Goal: Task Accomplishment & Management: Use online tool/utility

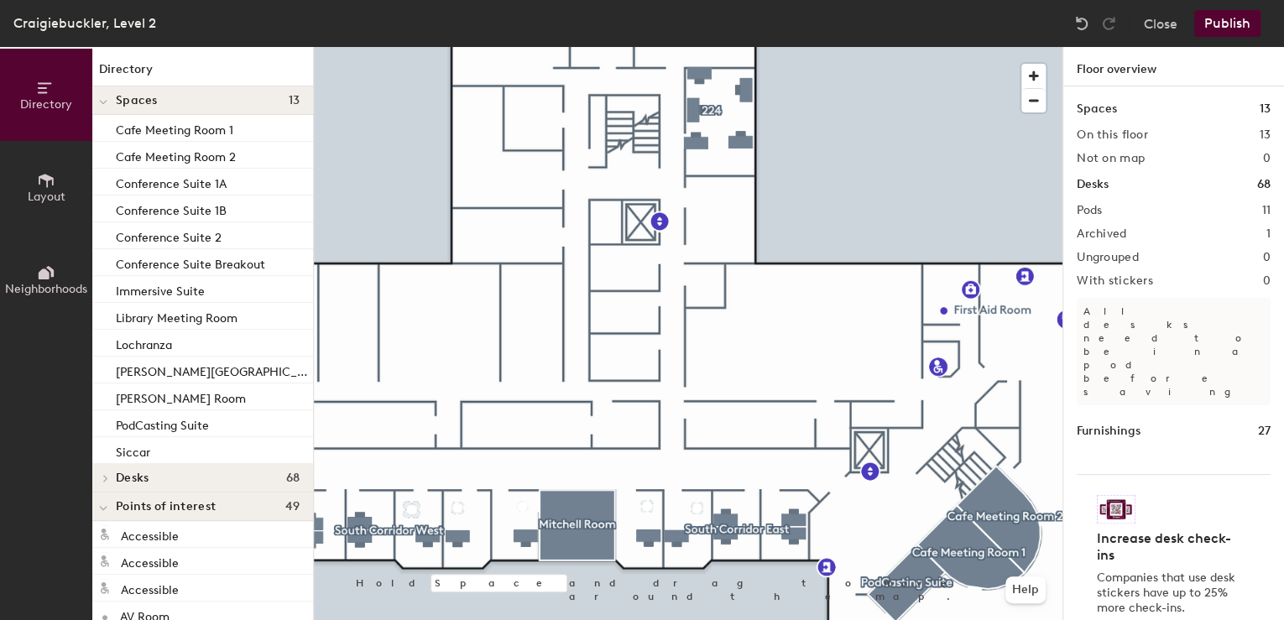
click at [1240, 19] on button "Publish" at bounding box center [1227, 23] width 66 height 27
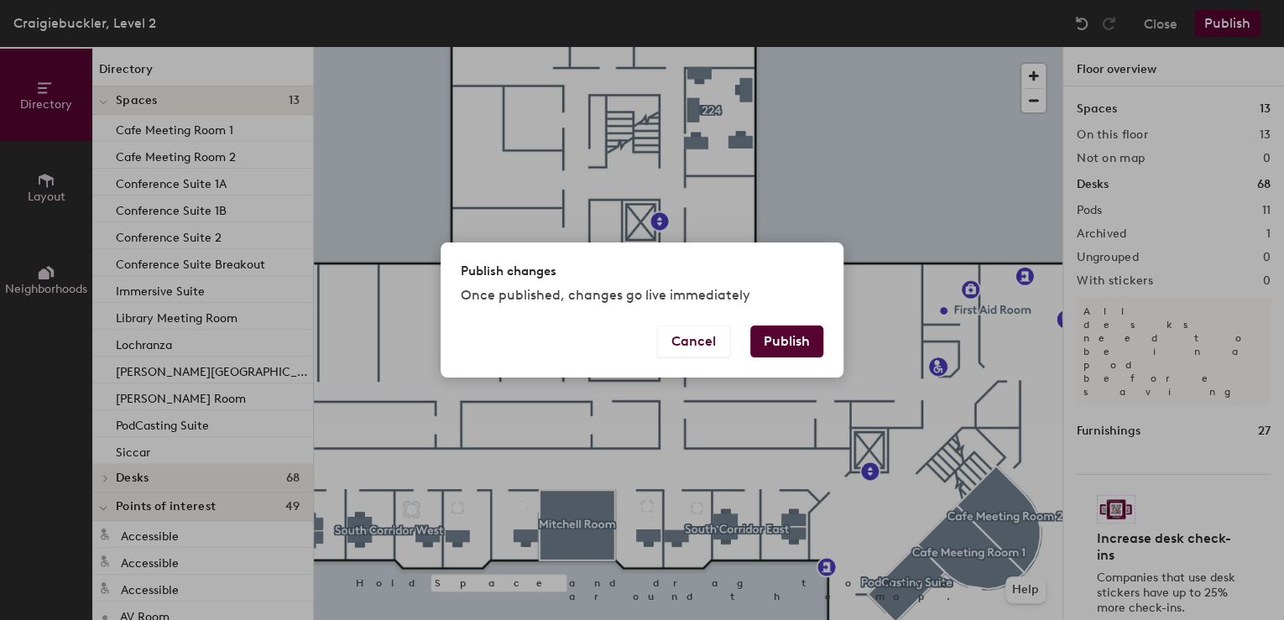
click at [767, 342] on button "Publish" at bounding box center [786, 342] width 73 height 32
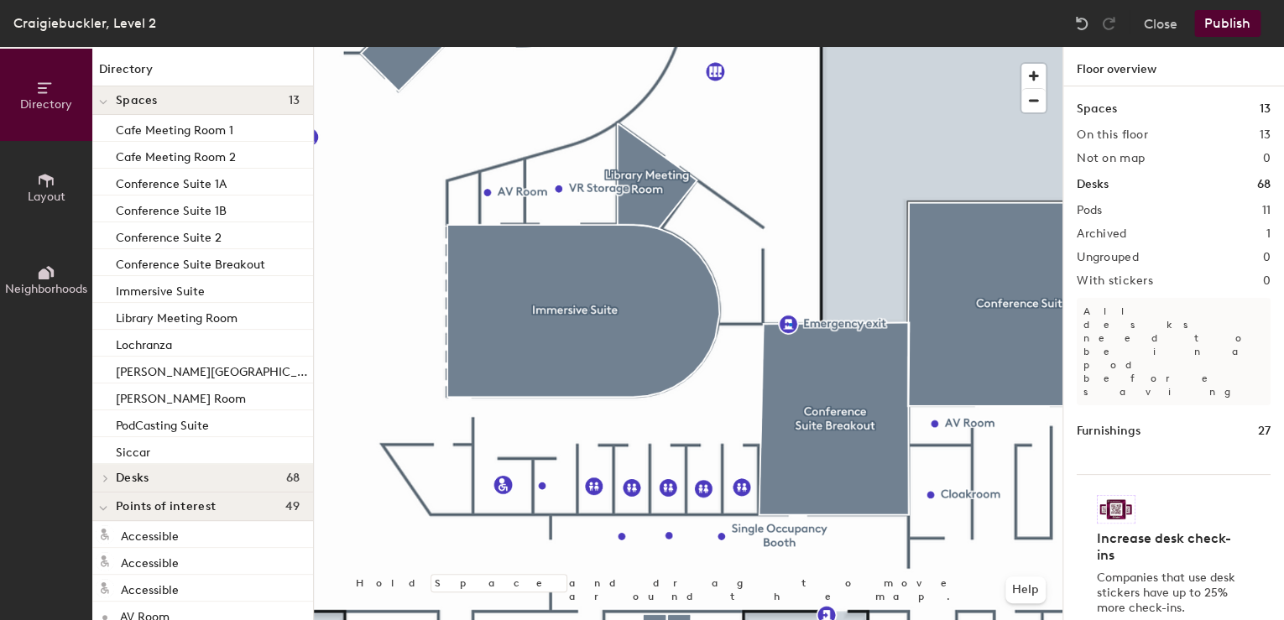
click at [789, 47] on div at bounding box center [688, 47] width 748 height 0
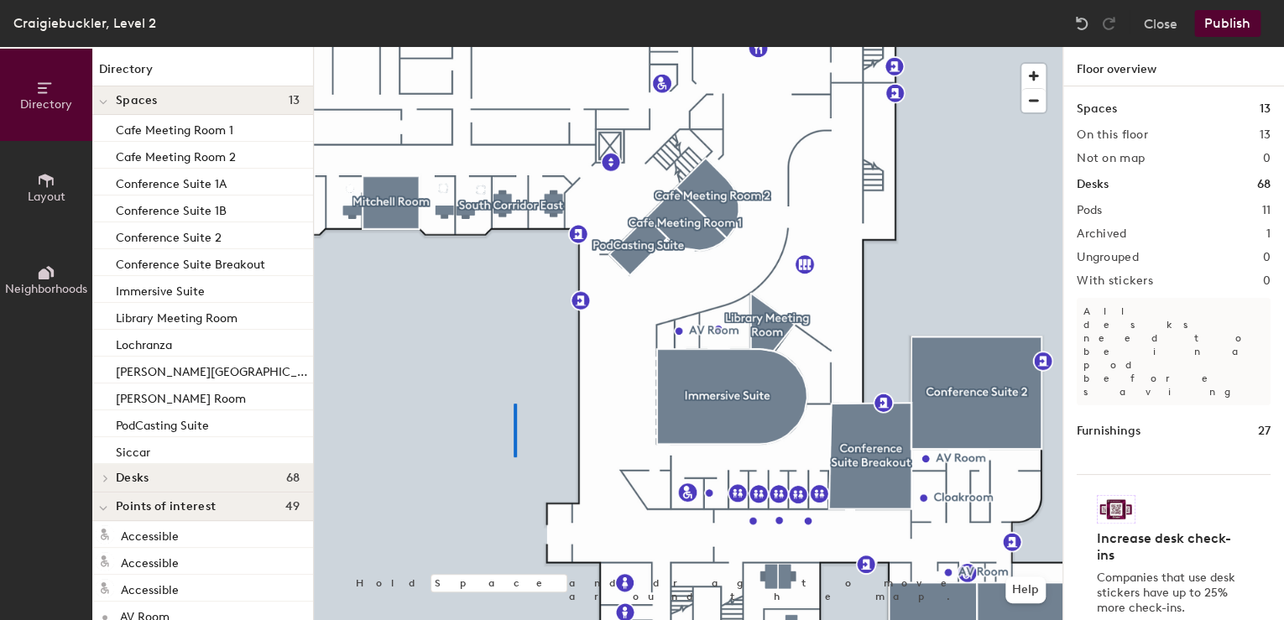
click at [513, 47] on div at bounding box center [688, 47] width 748 height 0
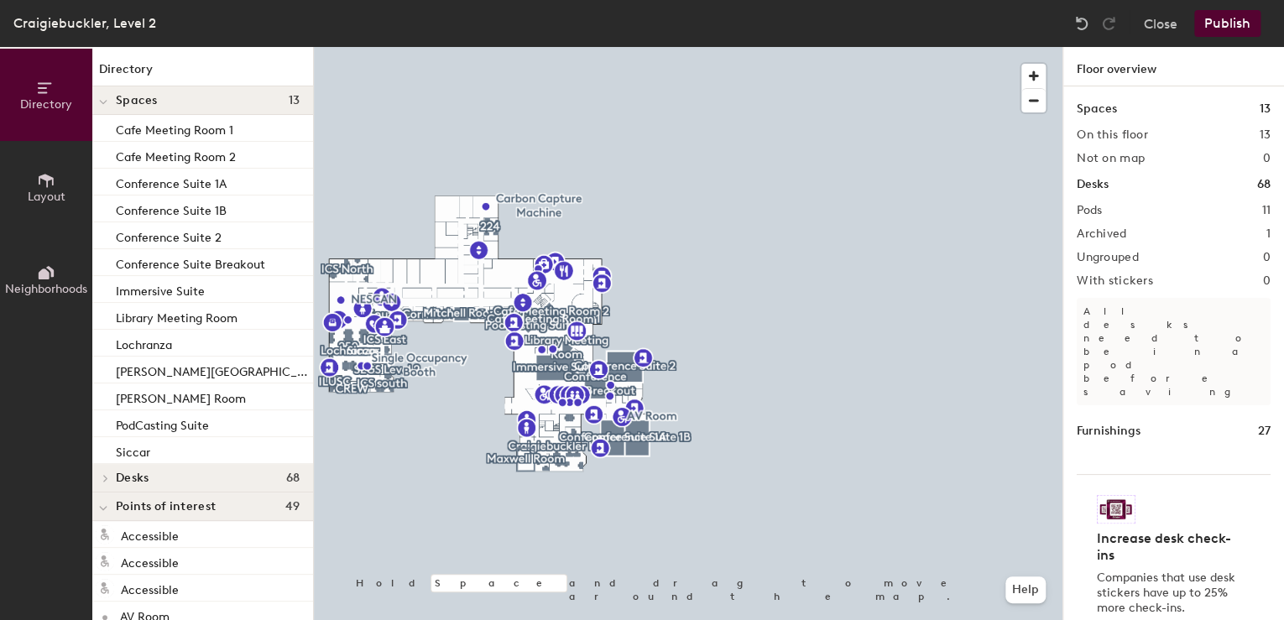
click at [1222, 21] on button "Publish" at bounding box center [1227, 23] width 66 height 27
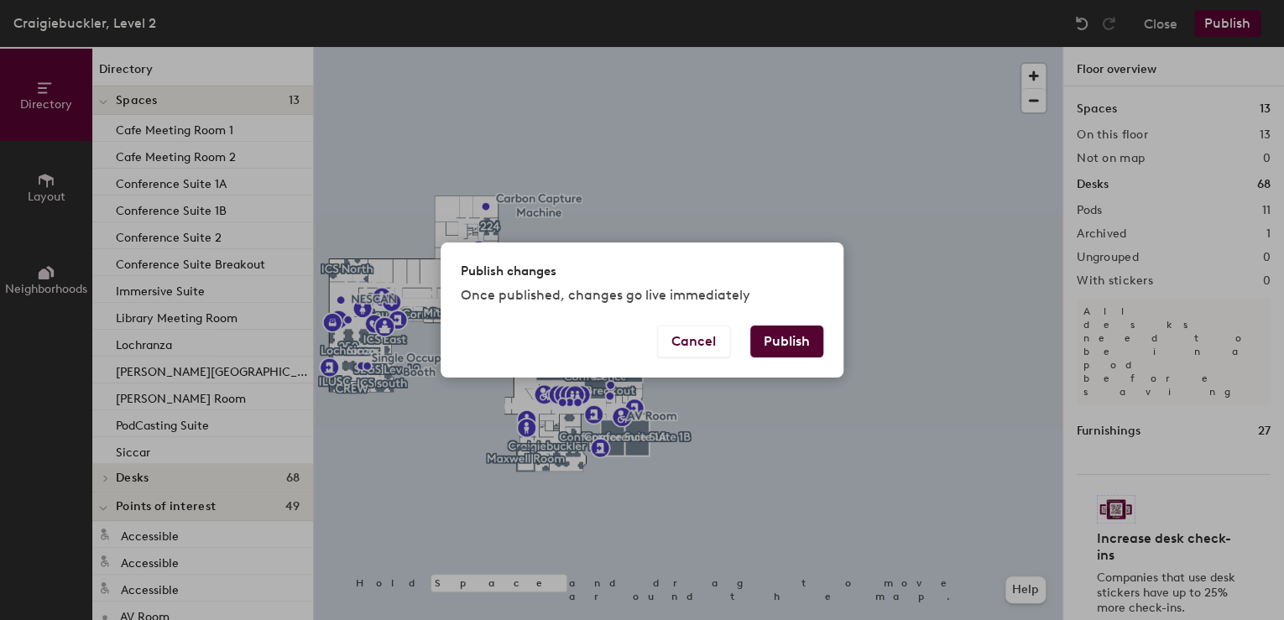
click at [797, 345] on button "Publish" at bounding box center [786, 342] width 73 height 32
